Goal: Task Accomplishment & Management: Complete application form

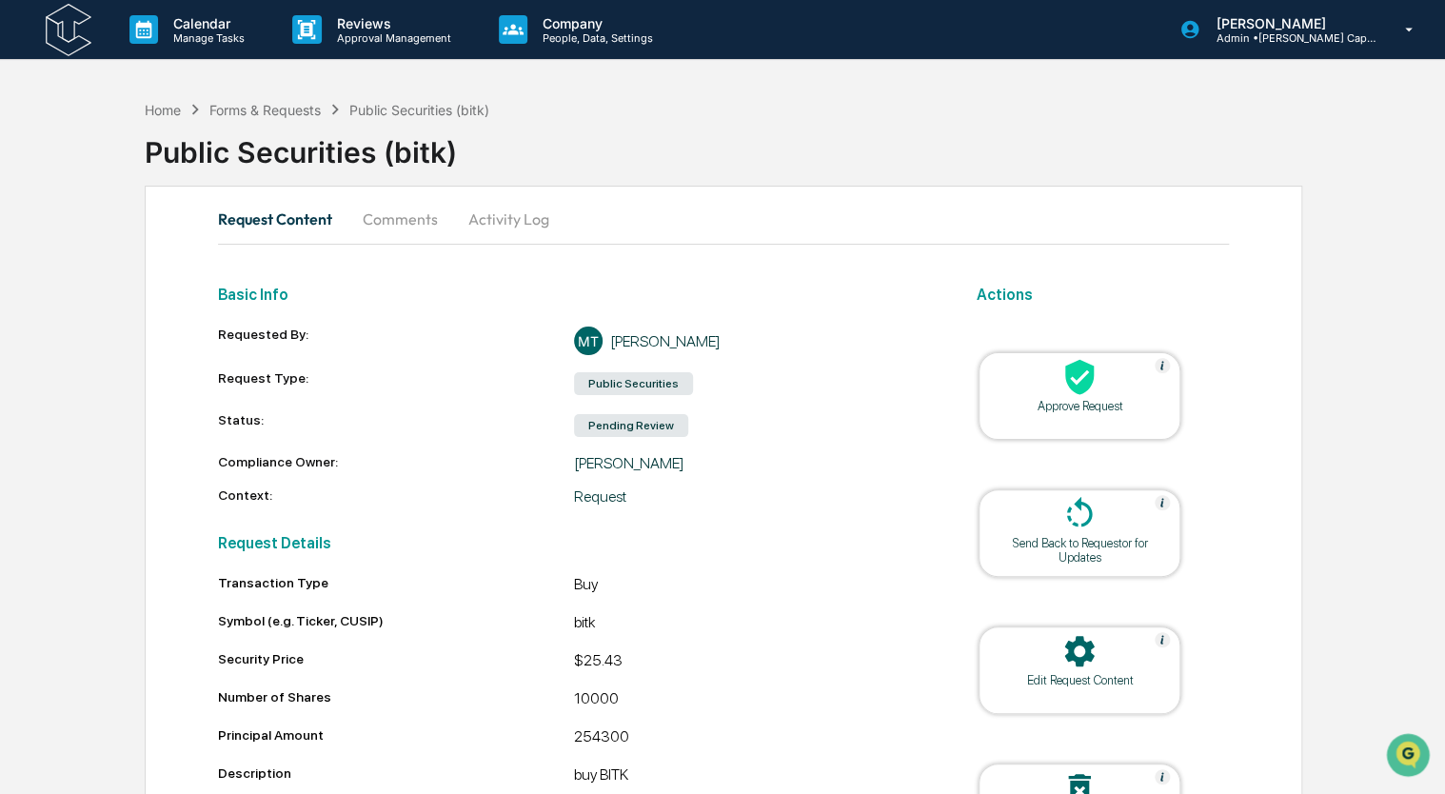
click at [1096, 396] on div at bounding box center [1079, 378] width 190 height 41
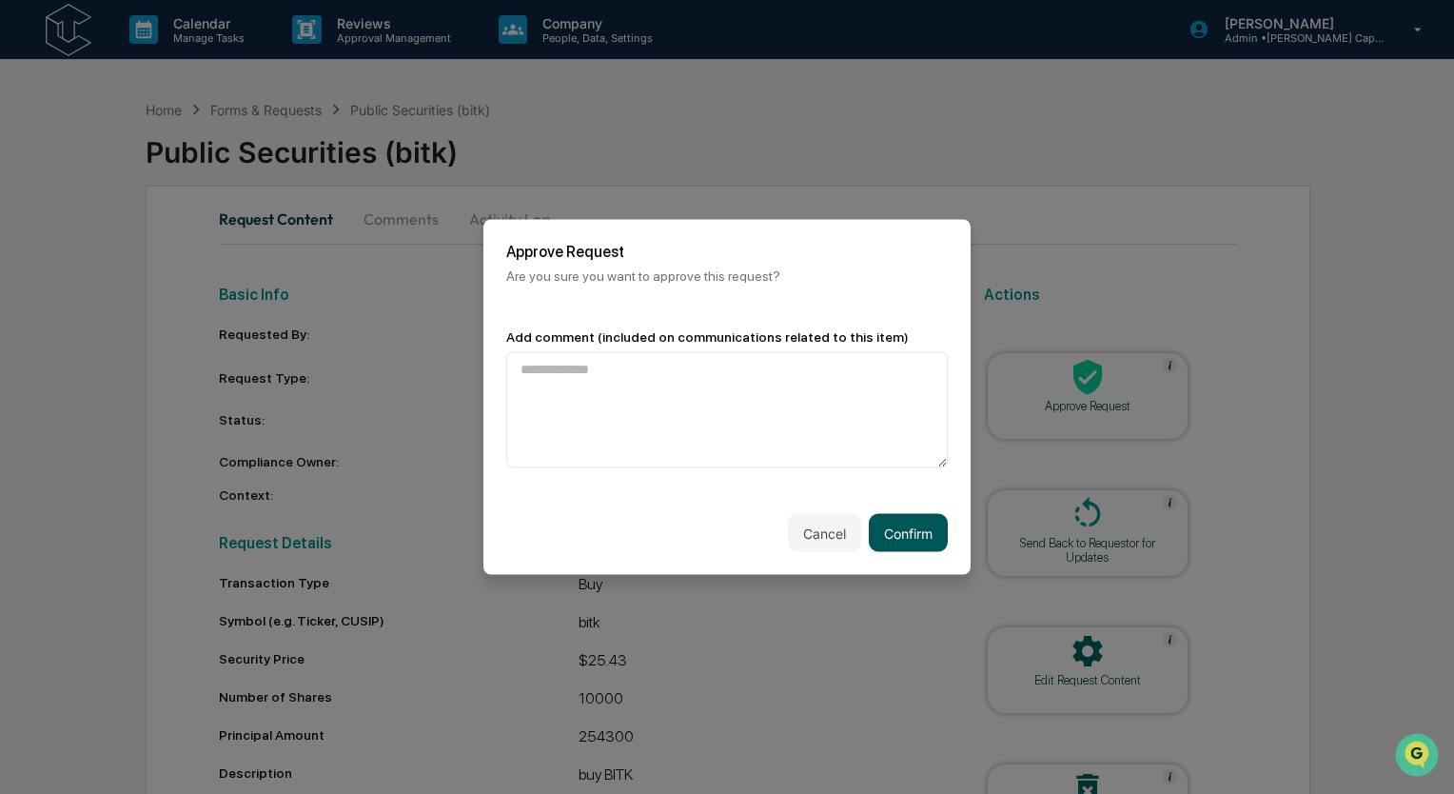
click at [872, 518] on button "Confirm" at bounding box center [908, 533] width 79 height 38
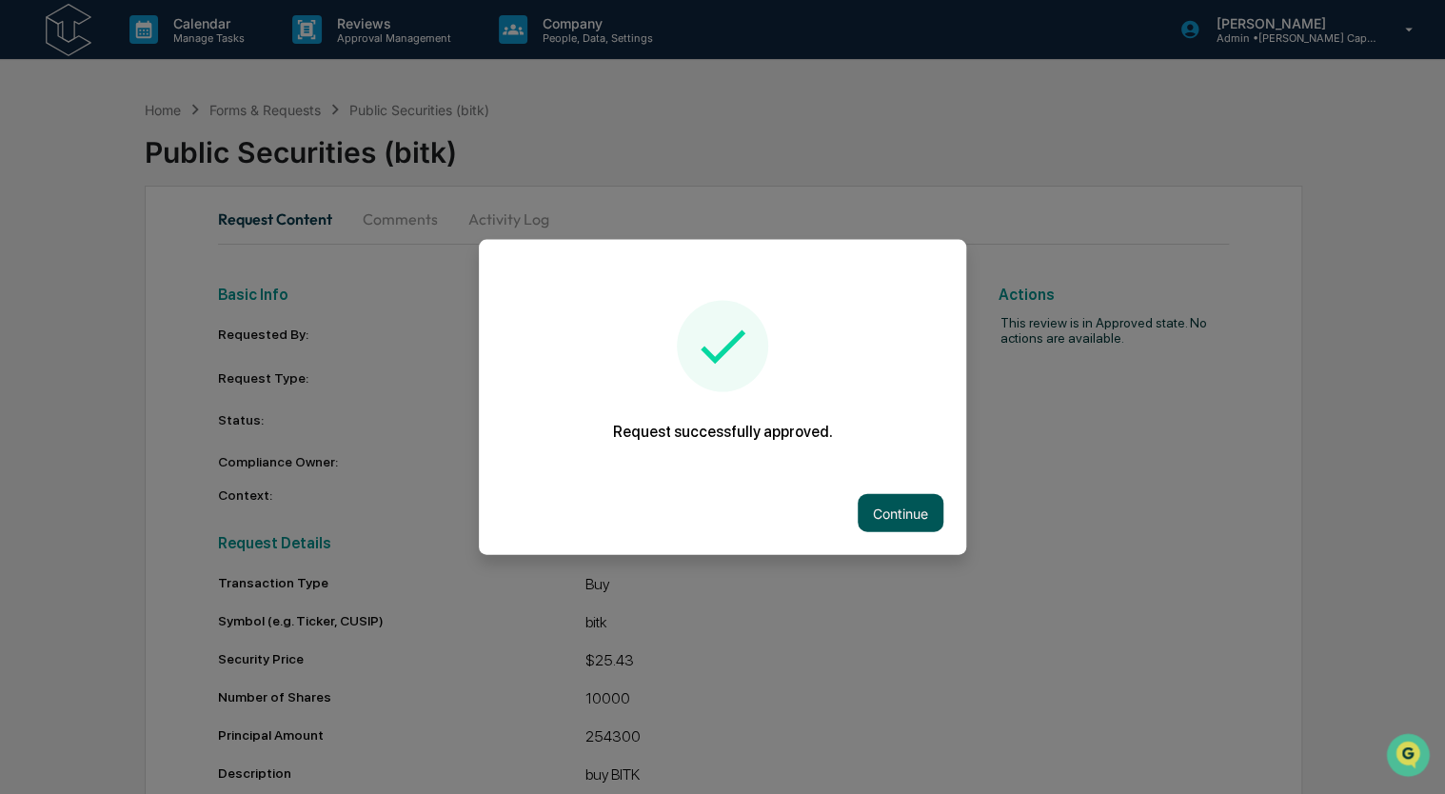
click at [904, 502] on button "Continue" at bounding box center [900, 513] width 86 height 38
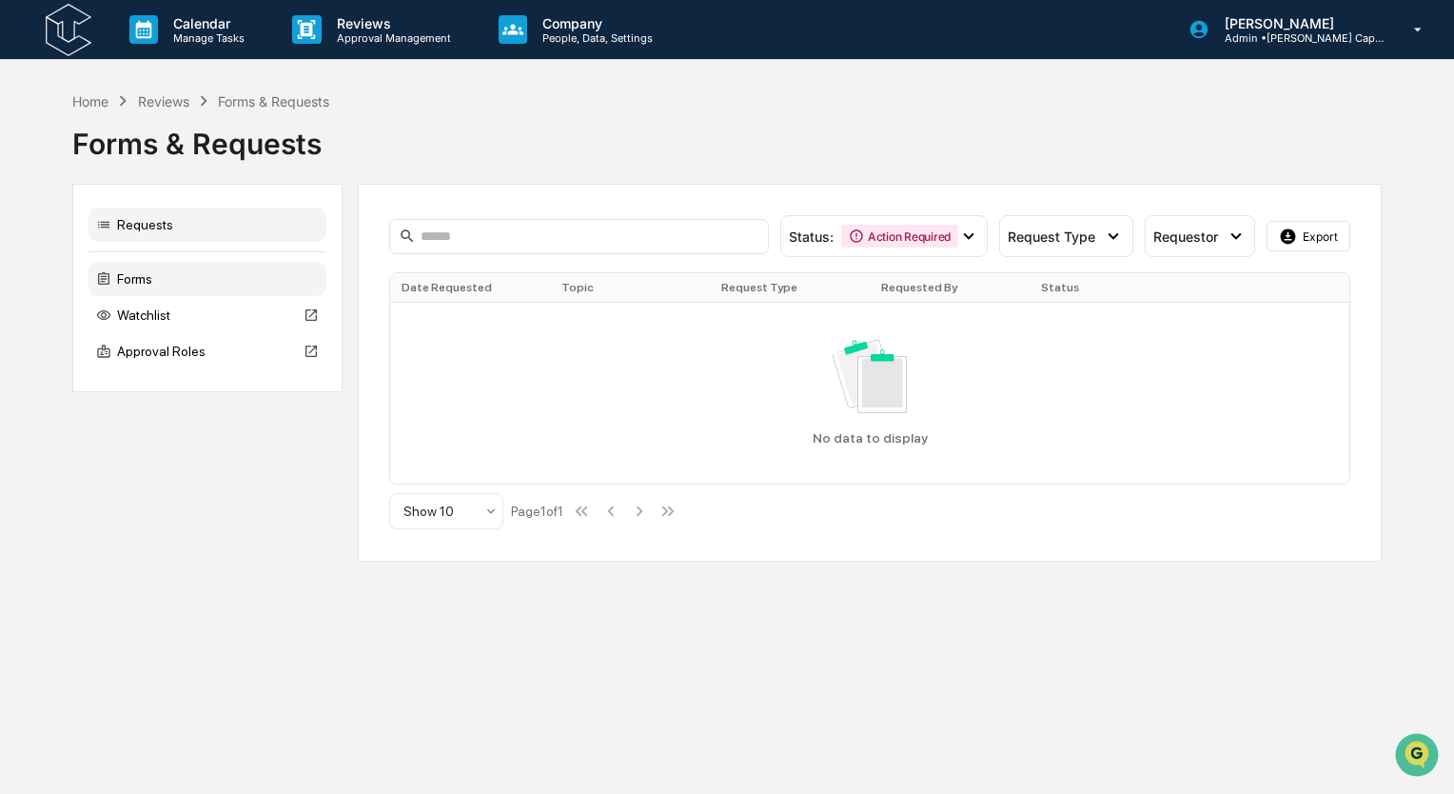
click at [133, 287] on div "Forms" at bounding box center [208, 279] width 238 height 34
